Goal: Navigation & Orientation: Find specific page/section

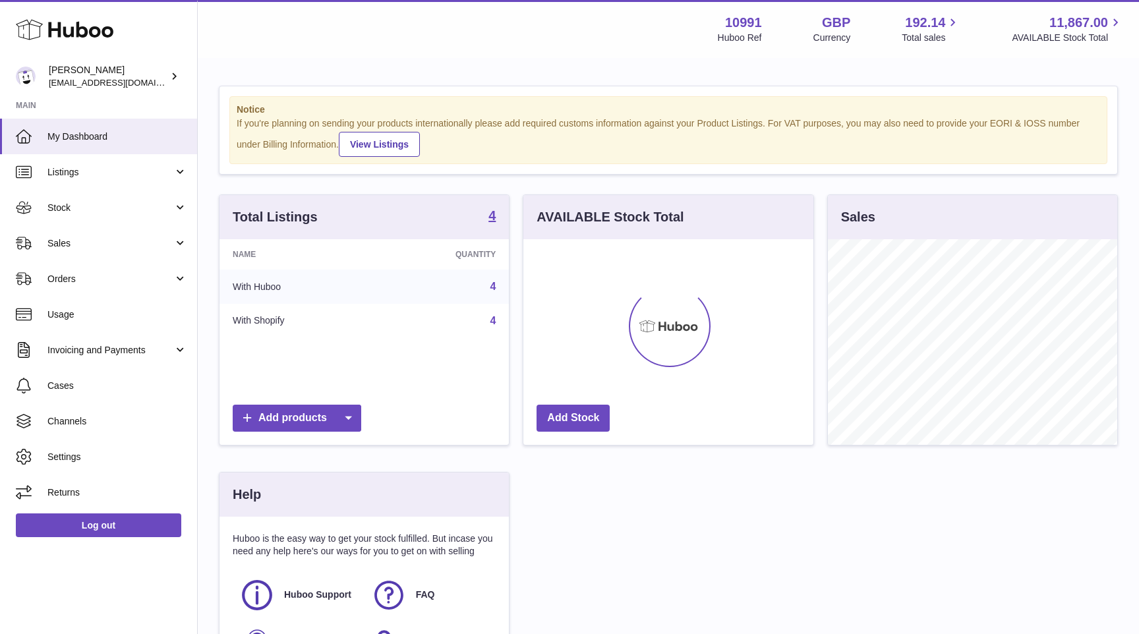
scroll to position [206, 289]
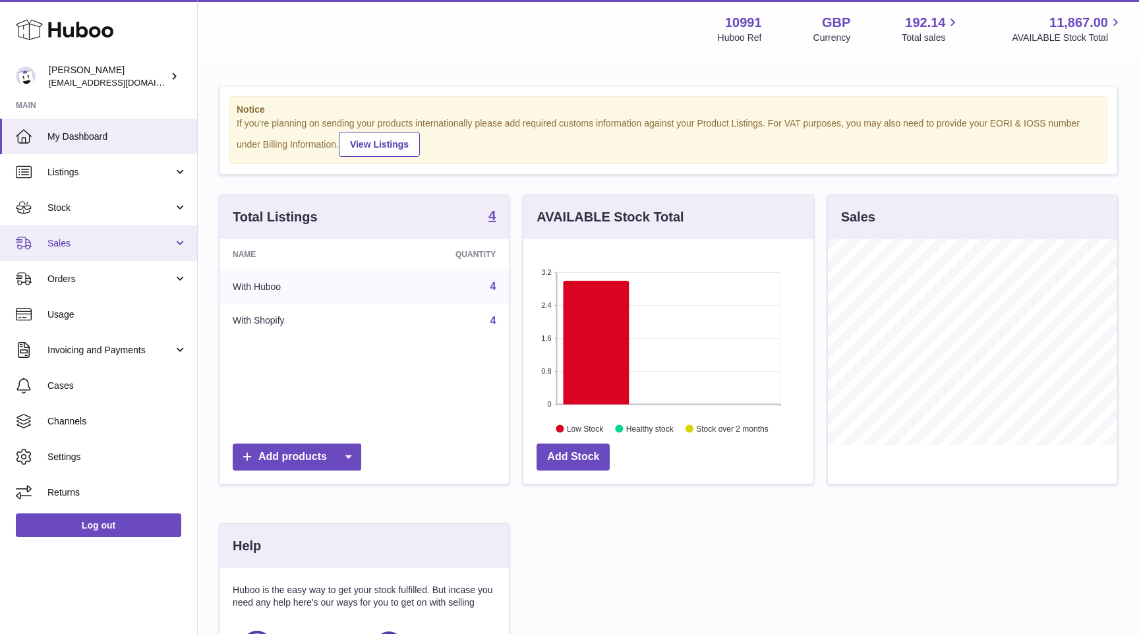
click at [127, 239] on span "Sales" at bounding box center [110, 243] width 126 height 13
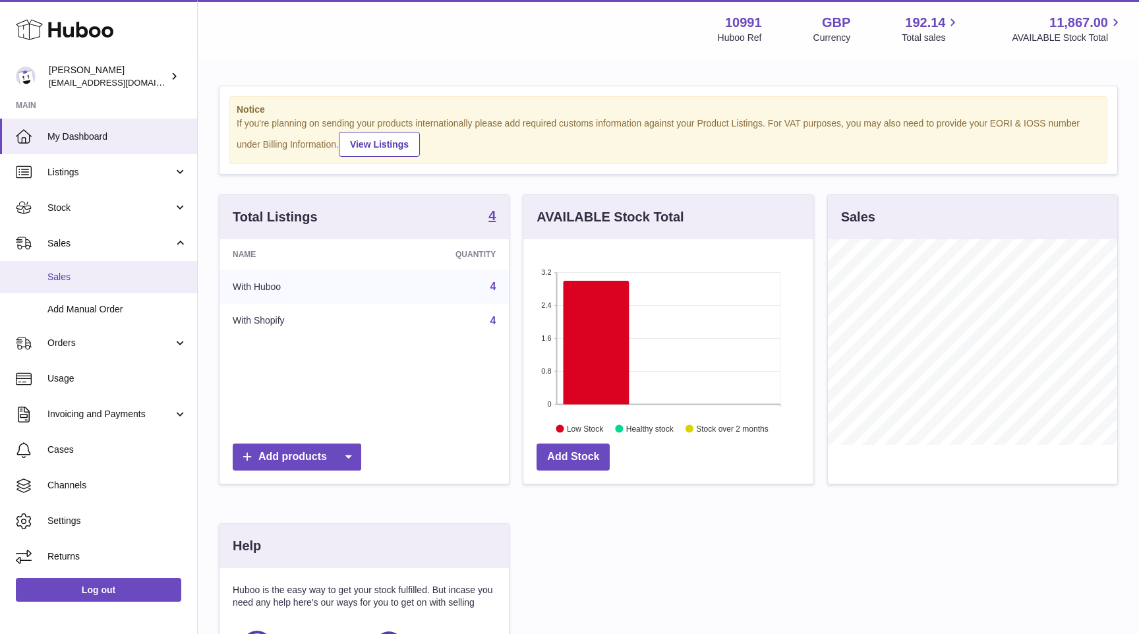
click at [118, 279] on span "Sales" at bounding box center [117, 277] width 140 height 13
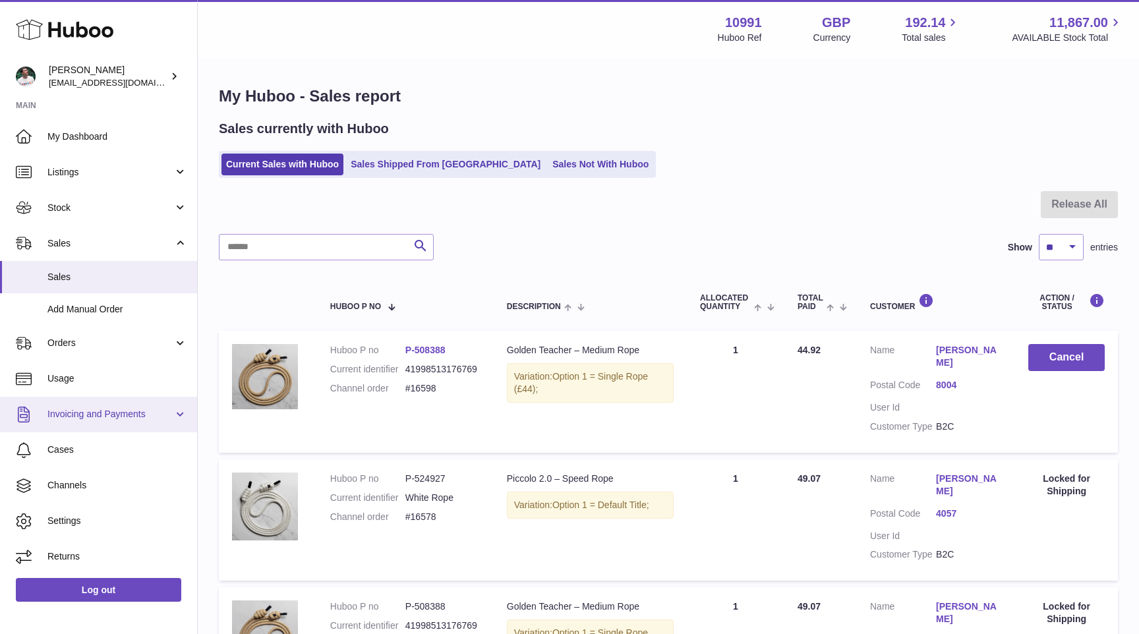
click at [157, 413] on span "Invoicing and Payments" at bounding box center [110, 414] width 126 height 13
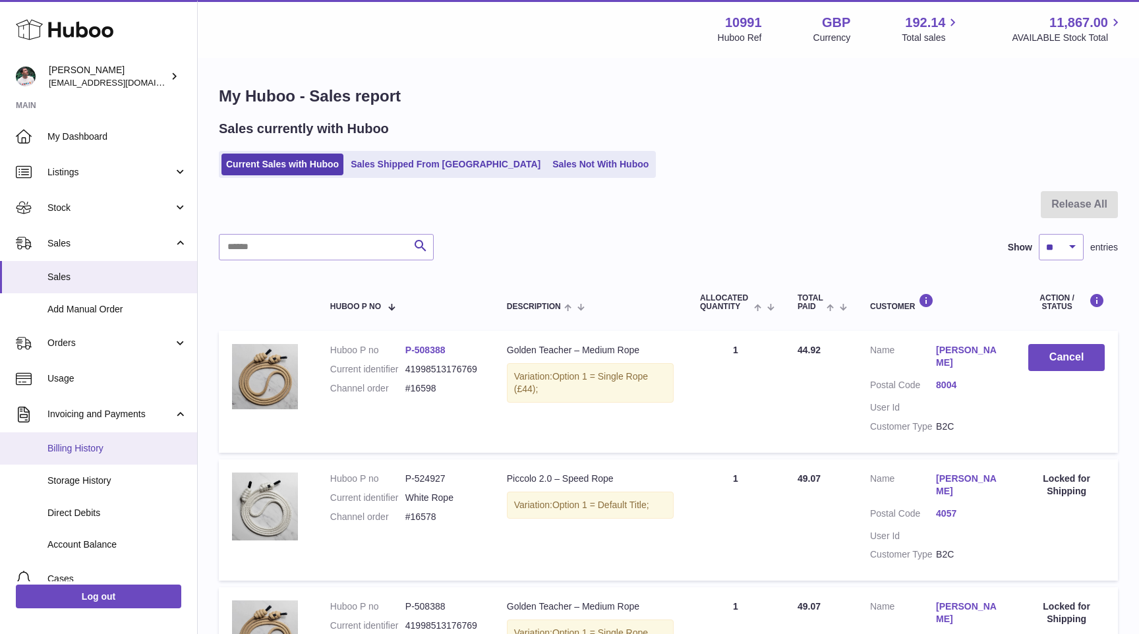
click at [153, 442] on span "Billing History" at bounding box center [117, 448] width 140 height 13
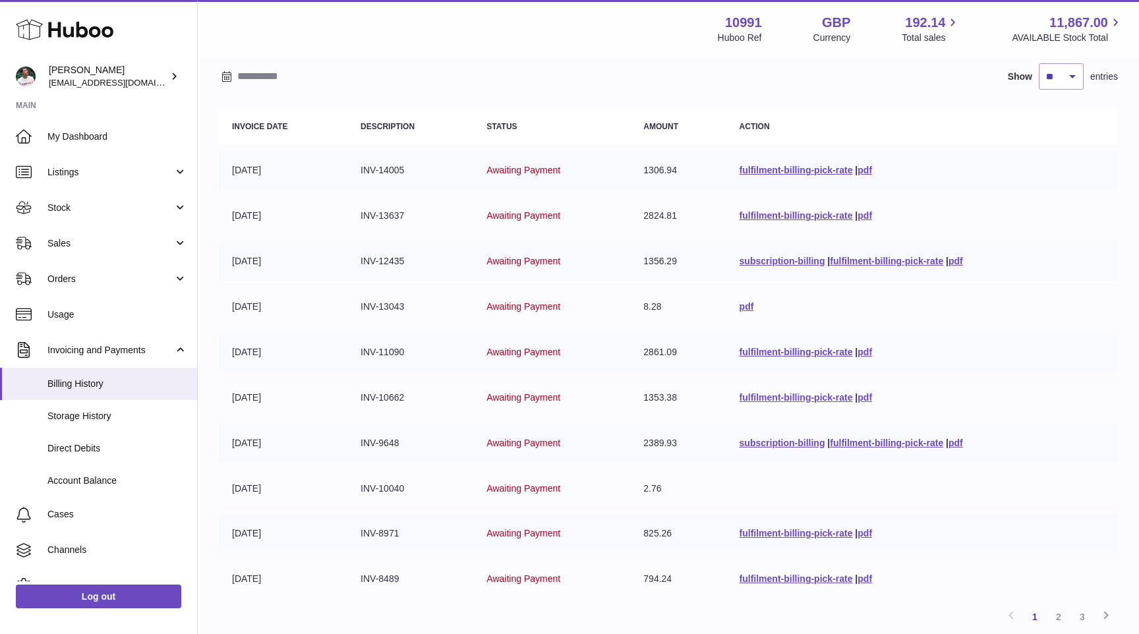
scroll to position [92, 0]
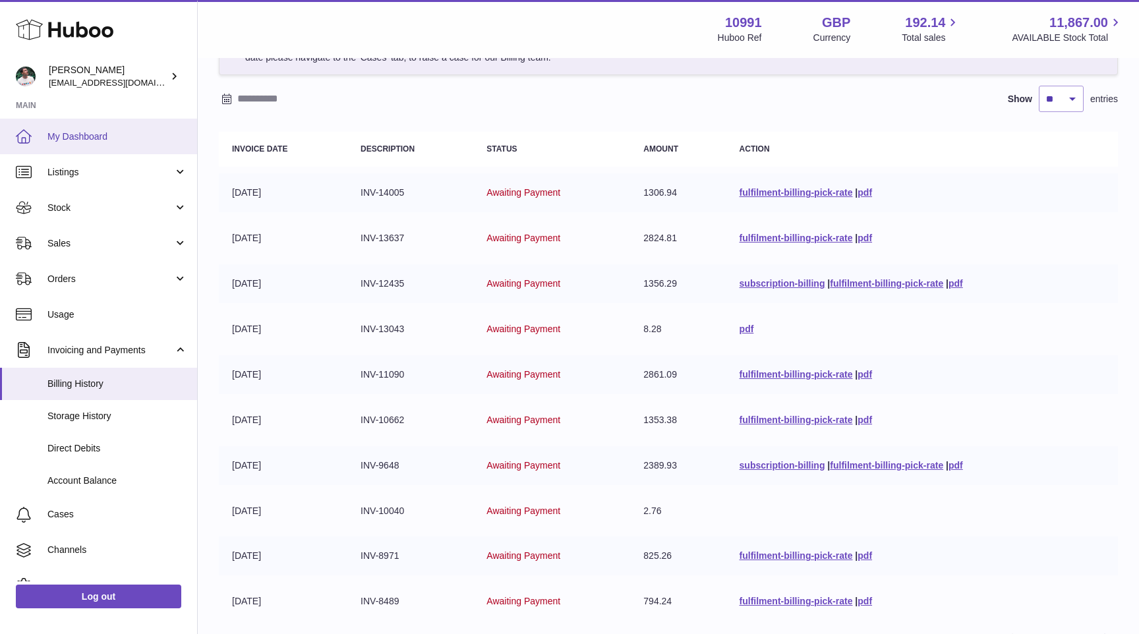
click at [96, 135] on span "My Dashboard" at bounding box center [117, 137] width 140 height 13
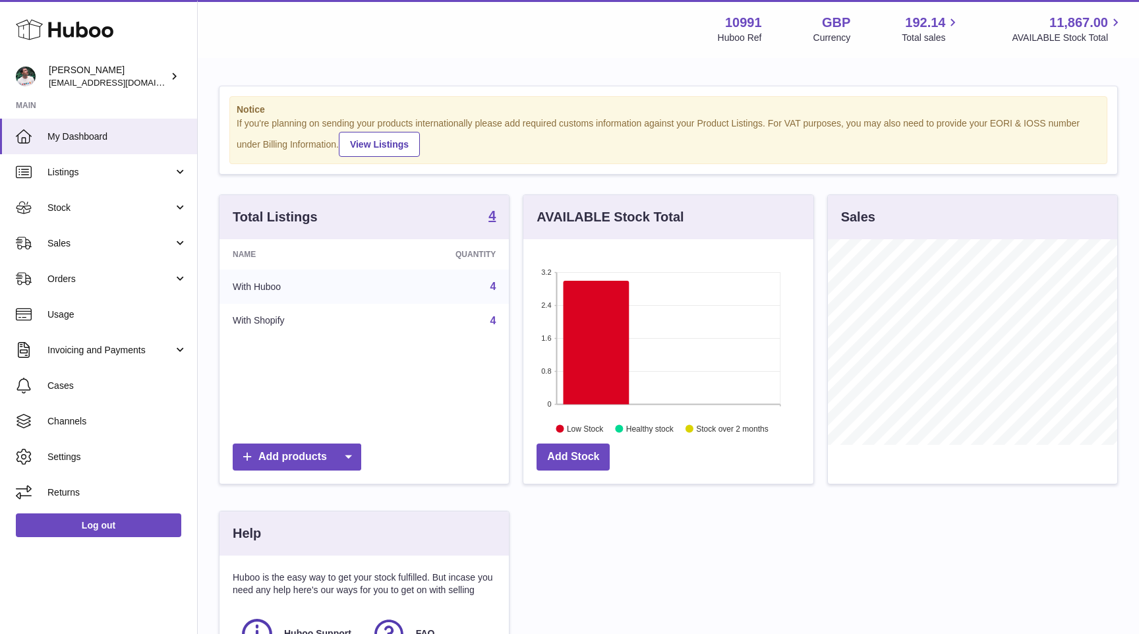
scroll to position [206, 289]
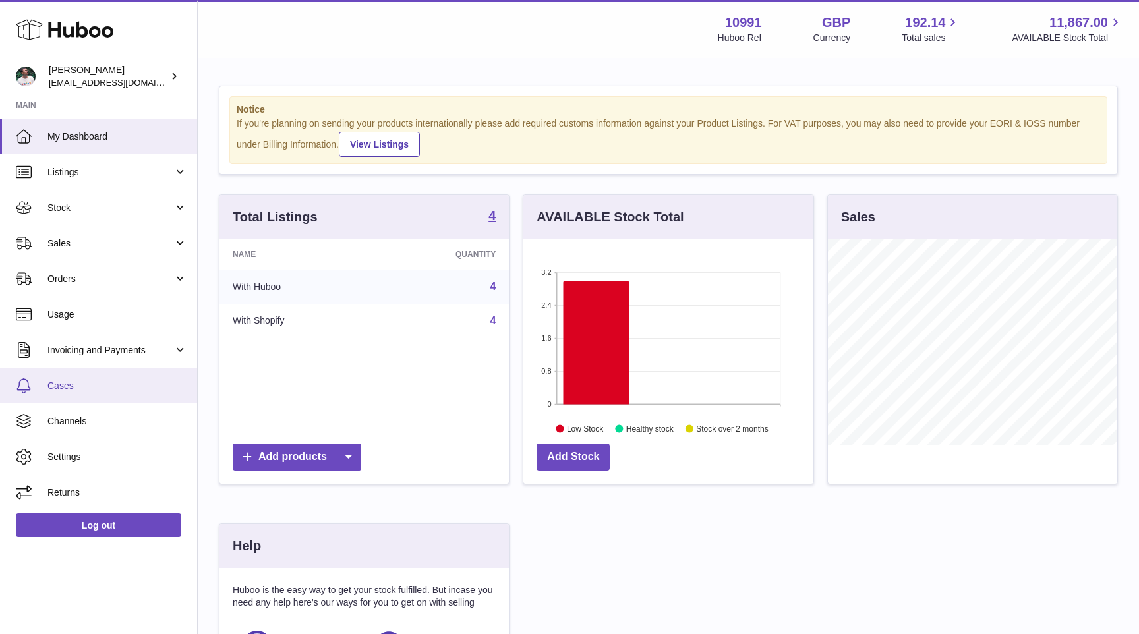
click at [90, 386] on span "Cases" at bounding box center [117, 386] width 140 height 13
